Goal: Navigation & Orientation: Find specific page/section

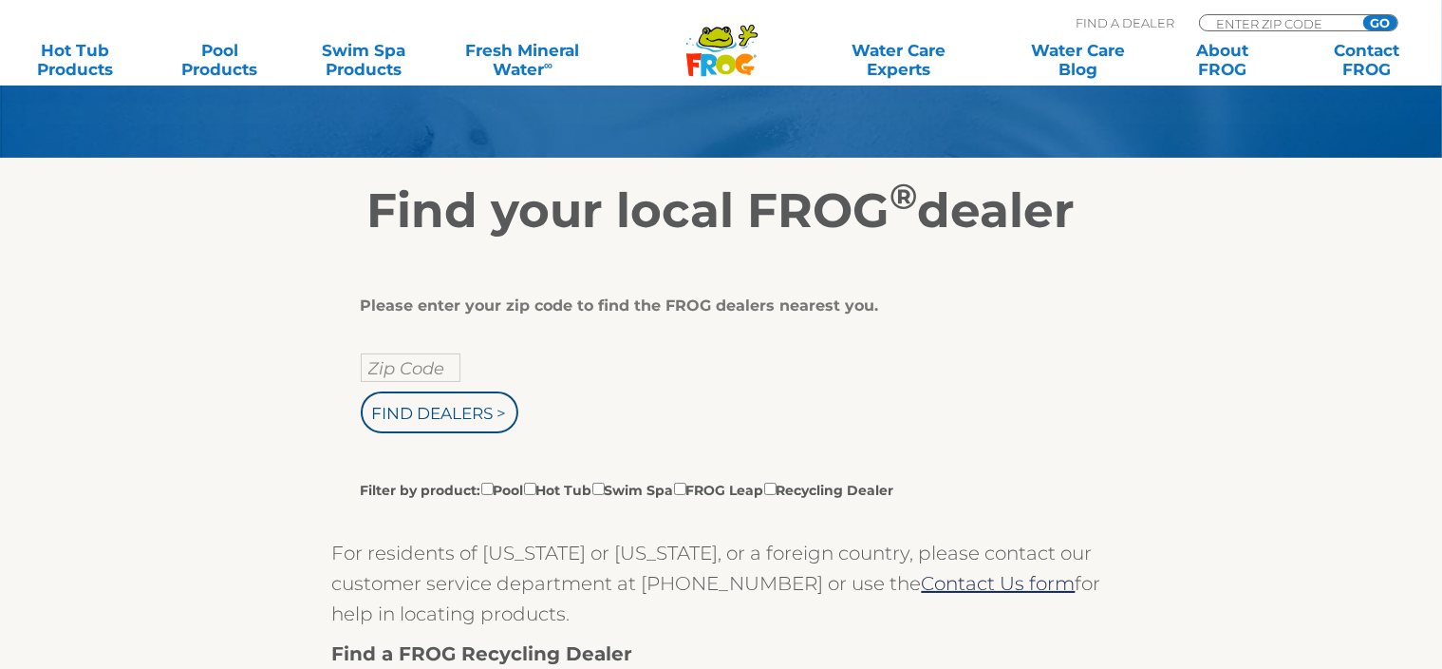
scroll to position [232, 0]
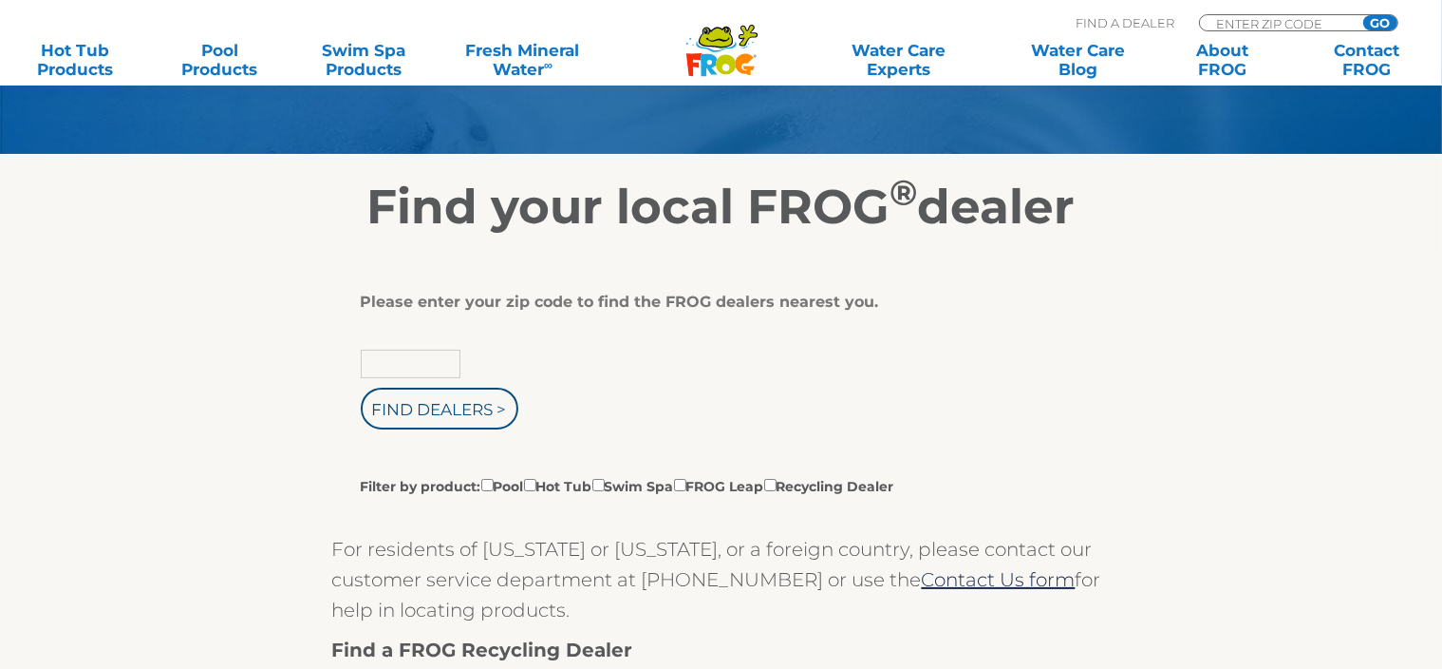
click at [394, 364] on input "text" at bounding box center [411, 363] width 100 height 28
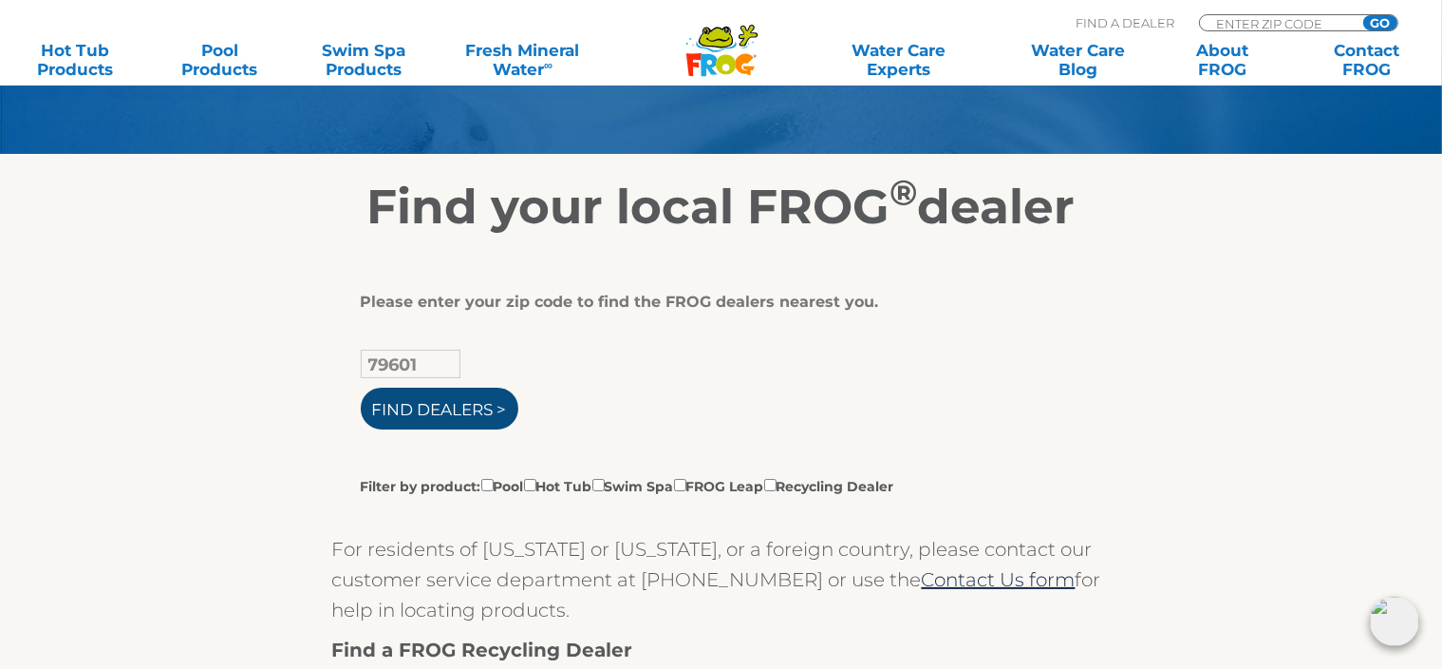
type input "79601"
click at [445, 402] on input "Find Dealers >" at bounding box center [440, 408] width 158 height 42
click at [537, 485] on input "Filter by product: Pool Hot Tub Swim Spa FROG Leap Recycling Dealer" at bounding box center [530, 485] width 12 height 12
checkbox input "true"
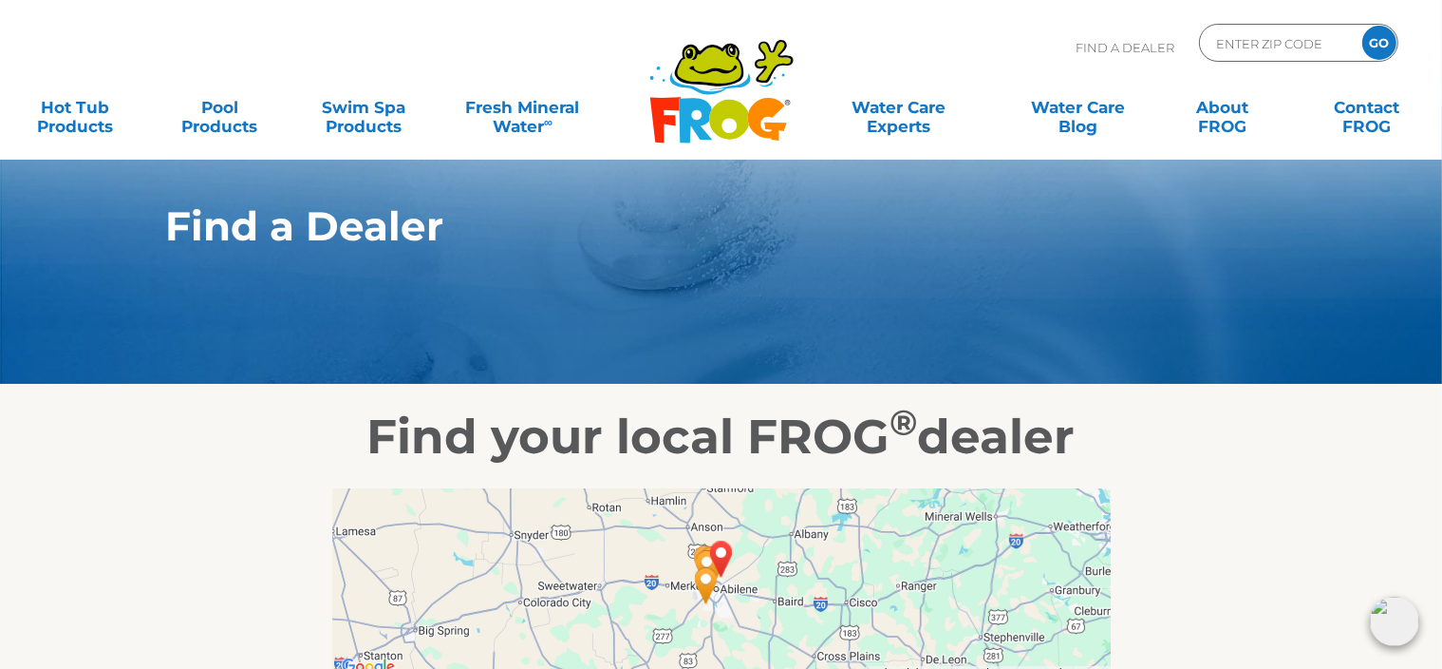
scroll to position [3, 0]
